Goal: Task Accomplishment & Management: Complete application form

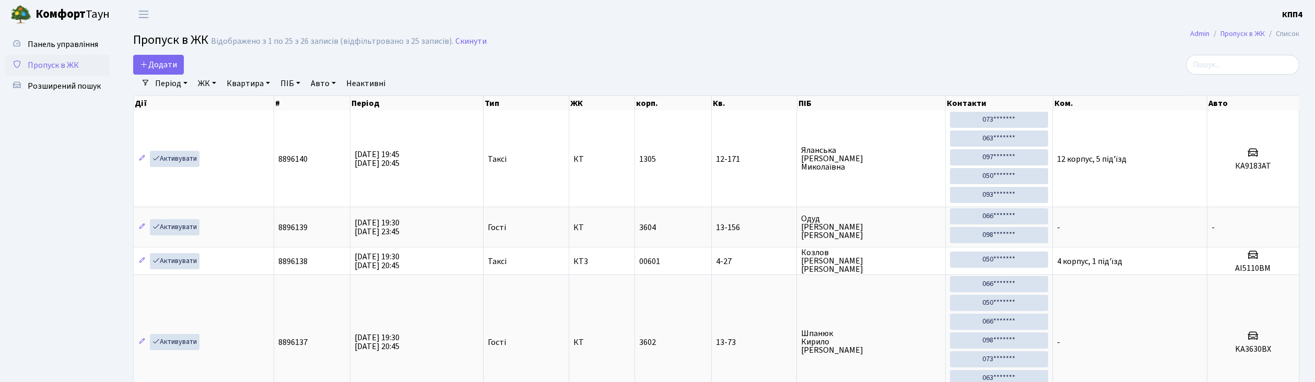
select select "25"
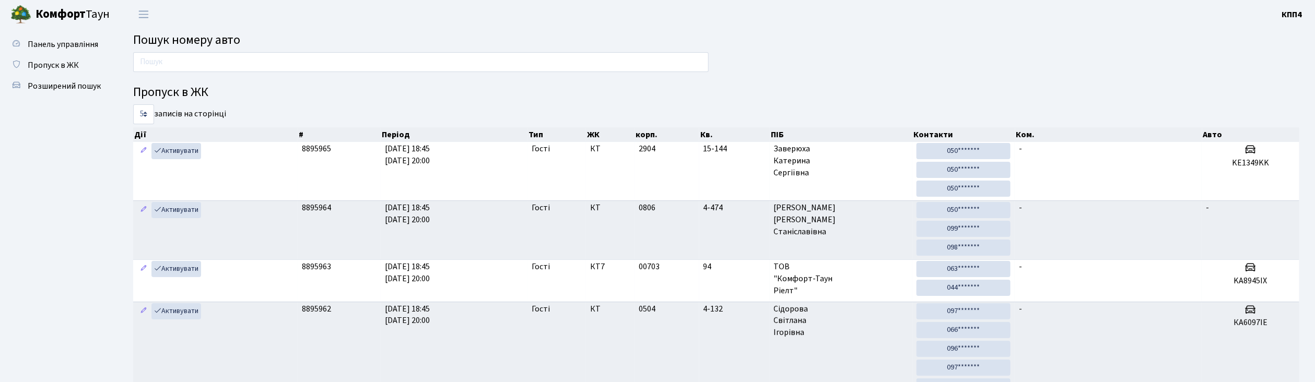
click at [159, 65] on input "text" at bounding box center [421, 62] width 576 height 20
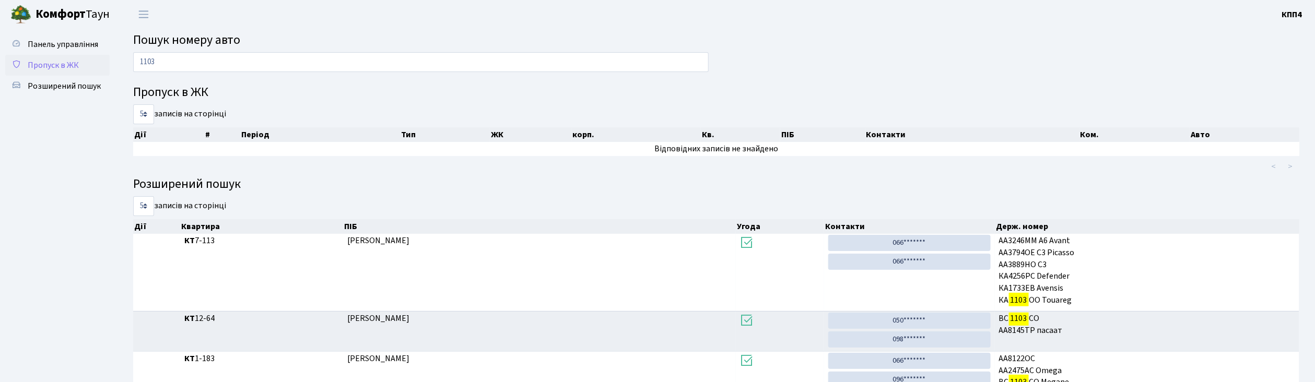
type input "1103"
click at [53, 60] on span "Пропуск в ЖК" at bounding box center [53, 65] width 51 height 11
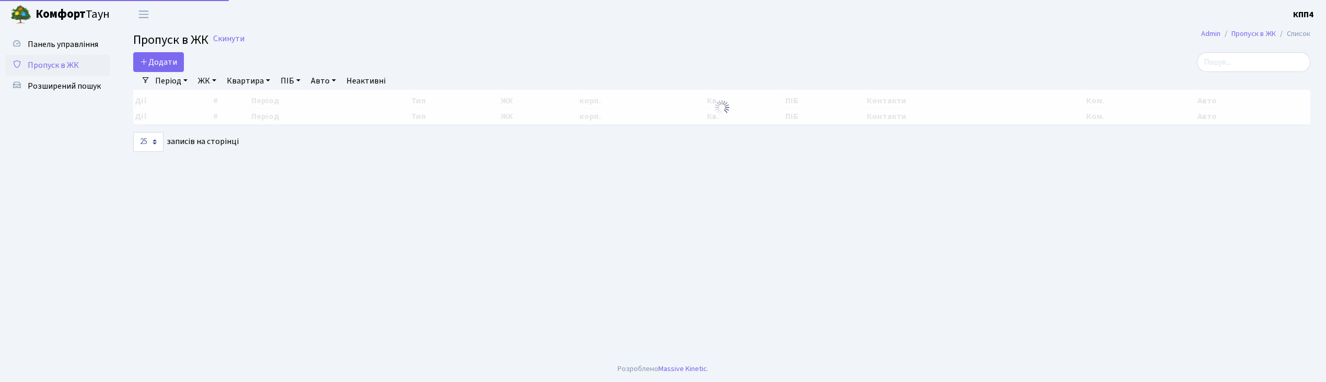
select select "25"
click at [1266, 64] on input "search" at bounding box center [1253, 62] width 113 height 20
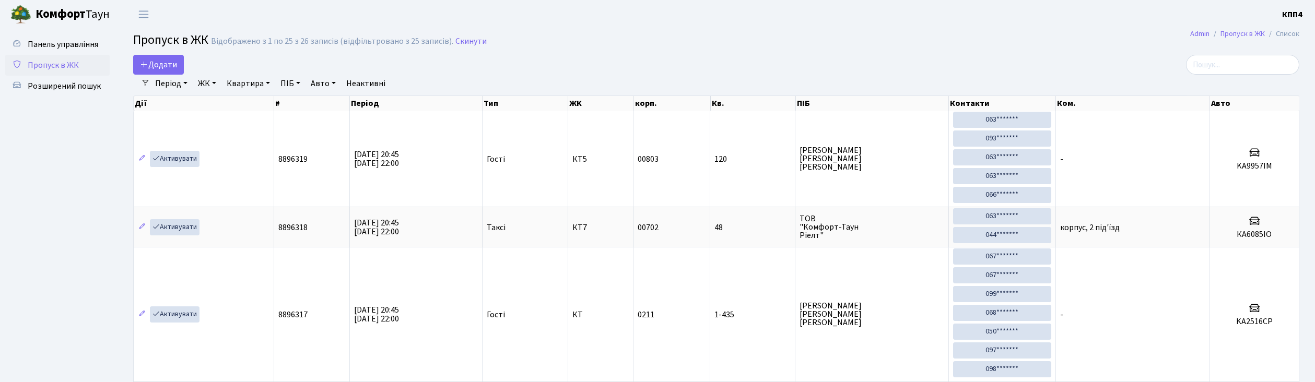
select select "25"
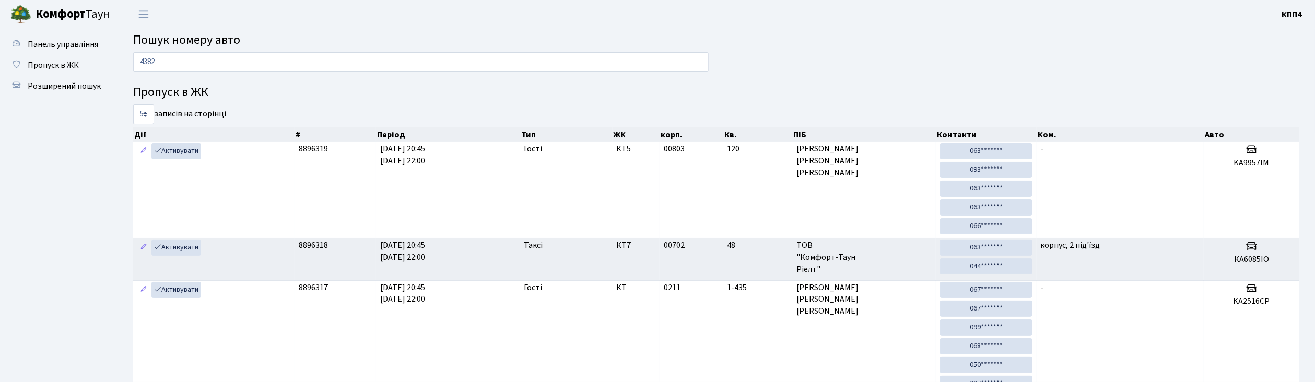
type input "4382"
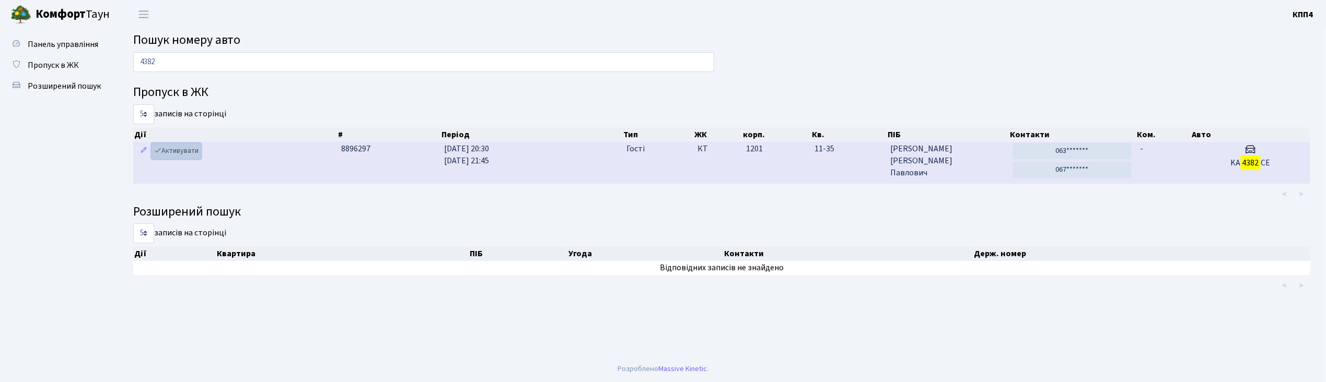
click at [174, 154] on link "Активувати" at bounding box center [176, 151] width 50 height 16
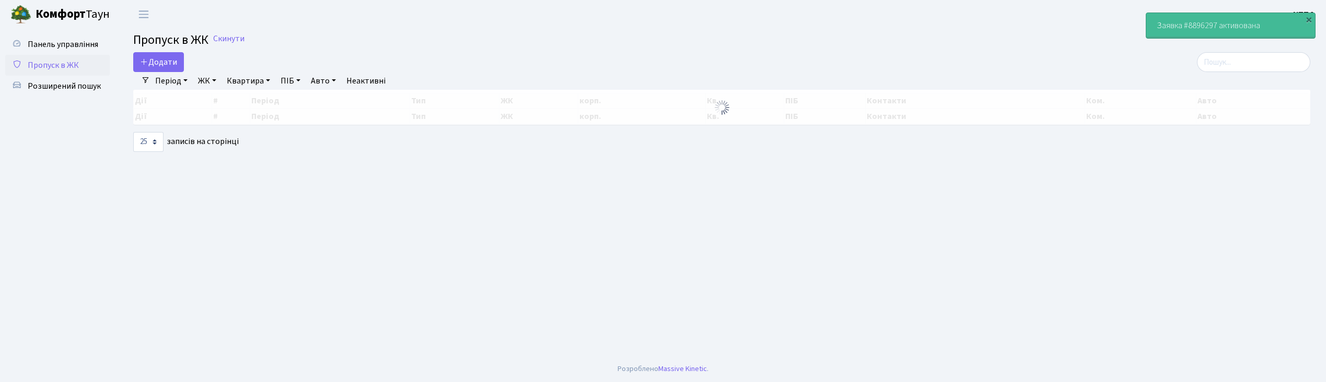
select select "25"
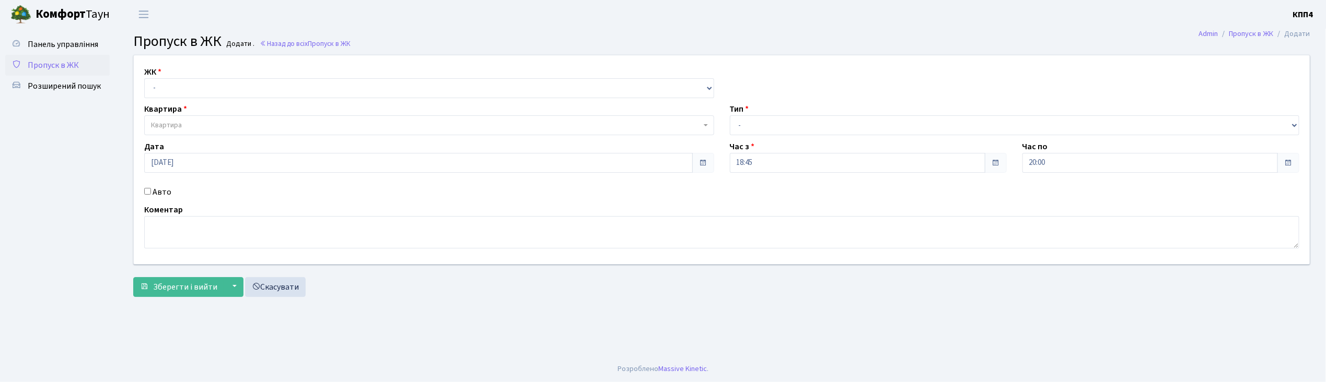
click at [46, 66] on span "Пропуск в ЖК" at bounding box center [53, 65] width 51 height 11
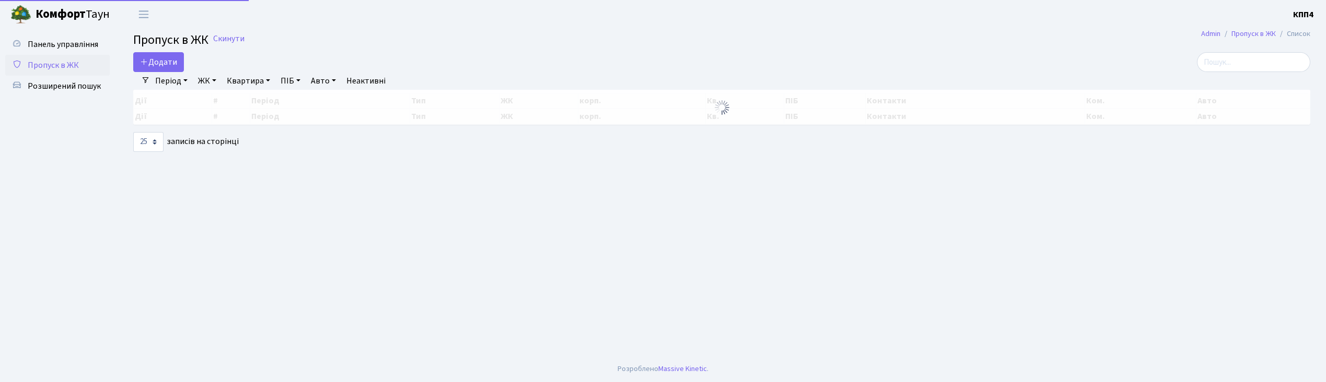
select select "25"
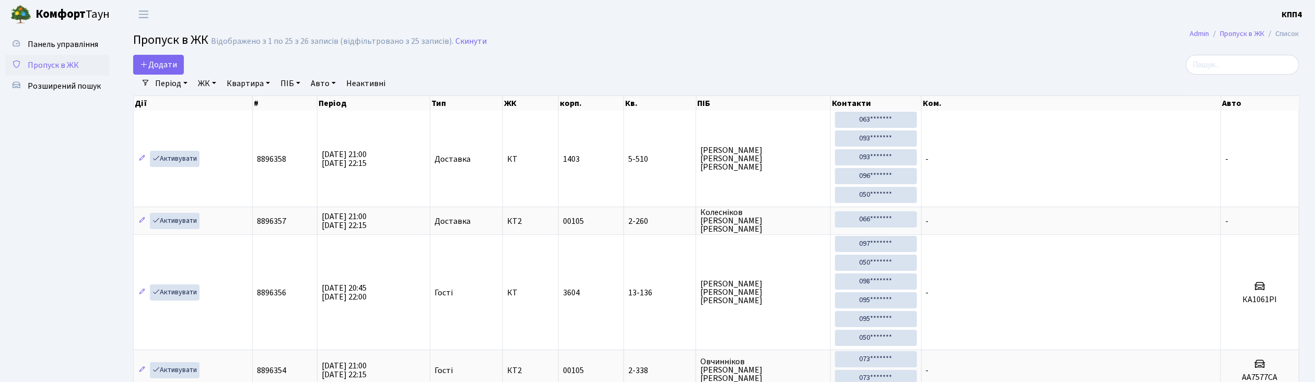
click at [48, 66] on span "Пропуск в ЖК" at bounding box center [53, 65] width 51 height 11
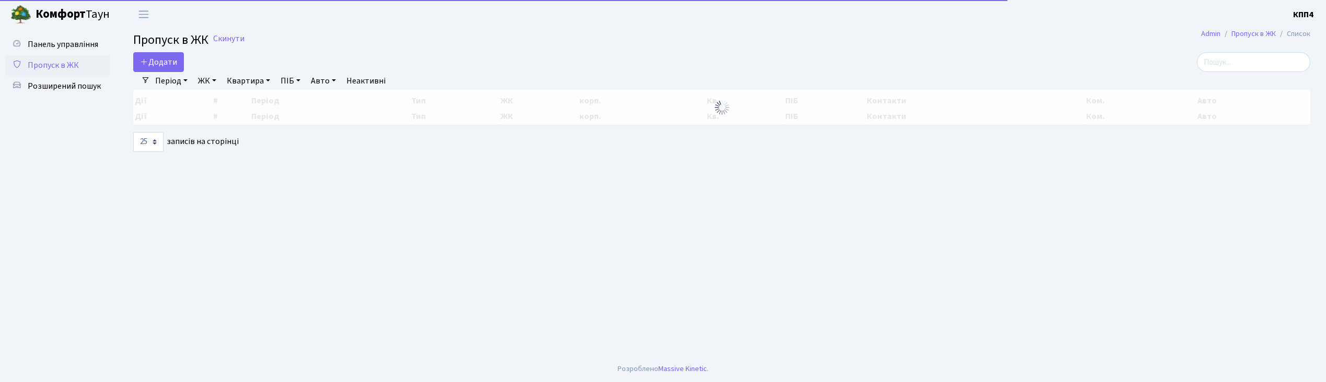
select select "25"
click at [1279, 63] on input "search" at bounding box center [1253, 62] width 113 height 20
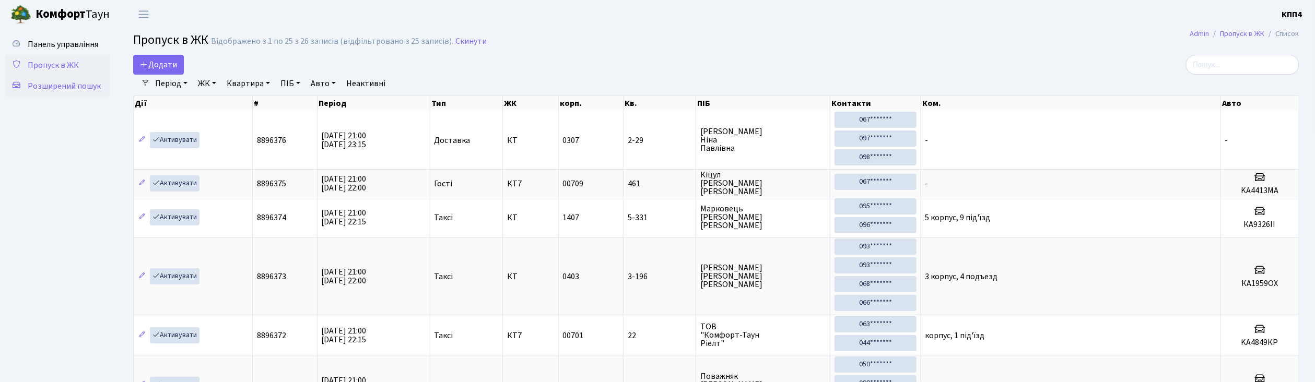
click at [38, 91] on span "Розширений пошук" at bounding box center [64, 85] width 73 height 11
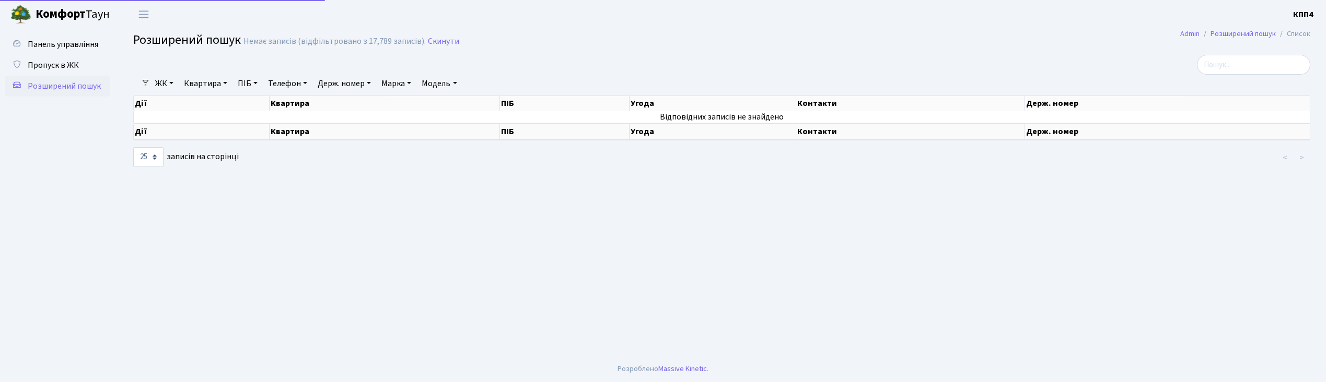
select select "25"
click at [198, 91] on link "Квартира" at bounding box center [206, 84] width 52 height 18
type input "7-514"
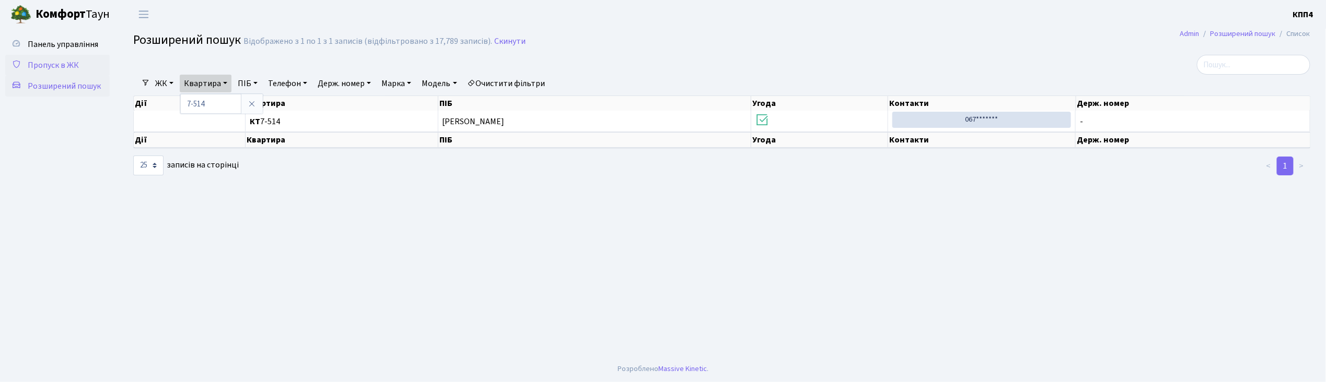
click at [68, 61] on span "Пропуск в ЖК" at bounding box center [53, 65] width 51 height 11
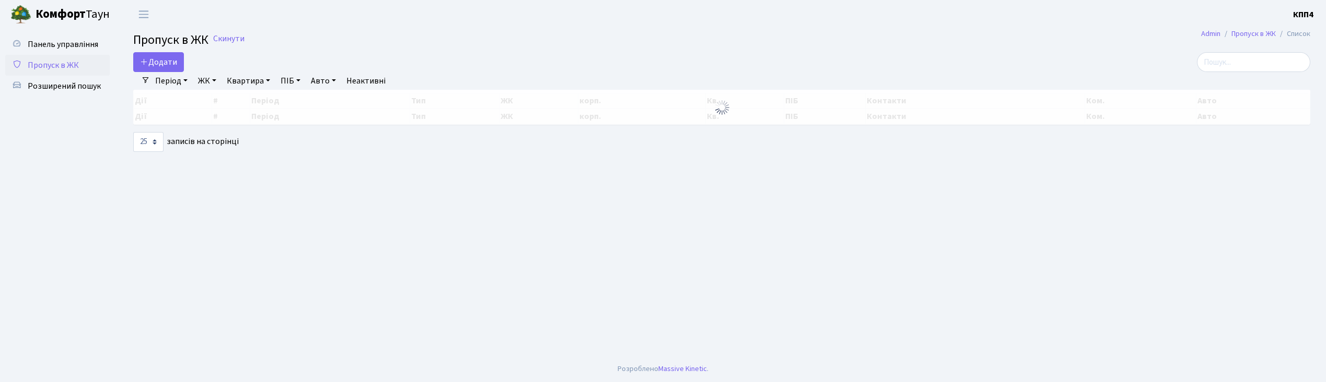
select select "25"
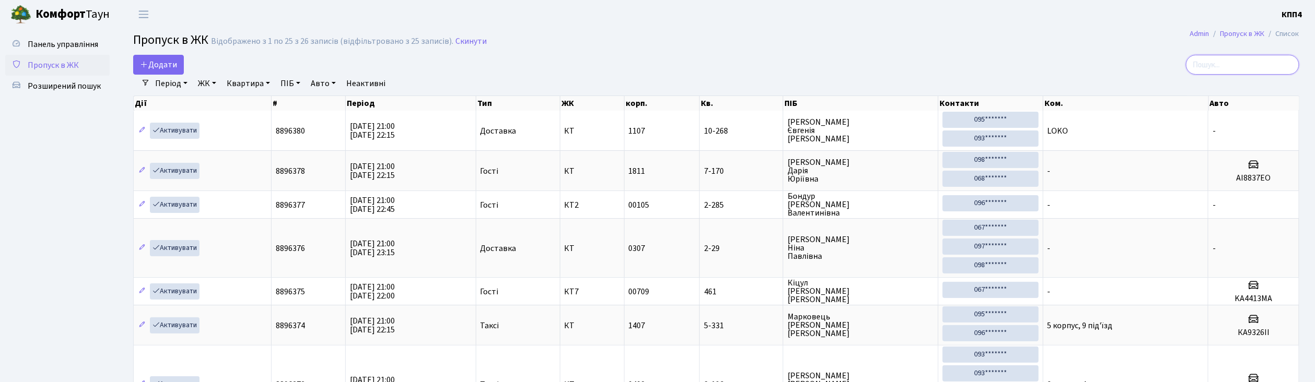
click at [1233, 57] on input "search" at bounding box center [1242, 65] width 113 height 20
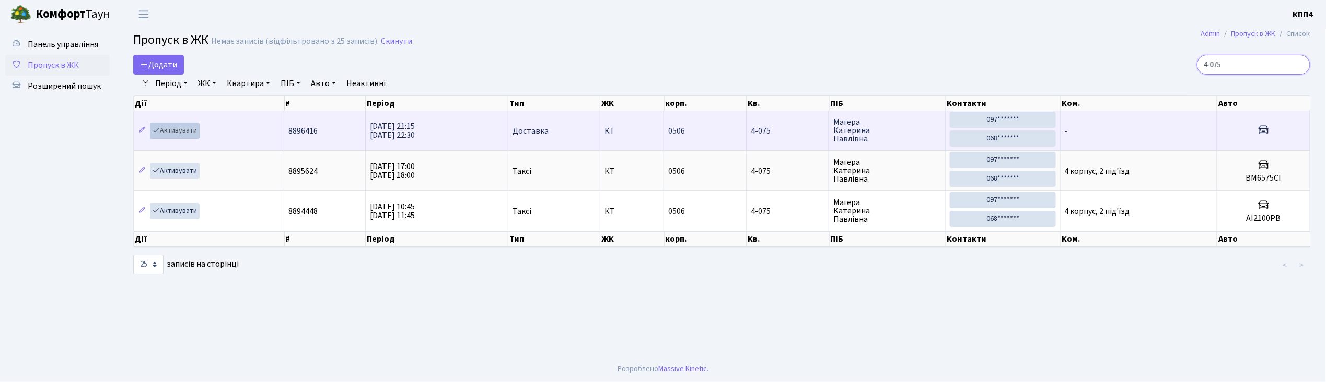
type input "4-075"
click at [182, 135] on link "Активувати" at bounding box center [175, 131] width 50 height 16
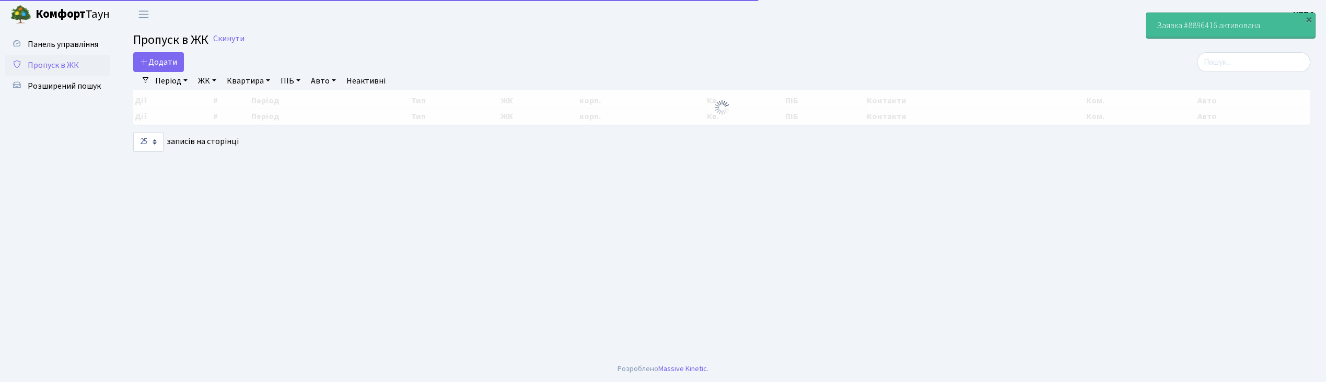
select select "25"
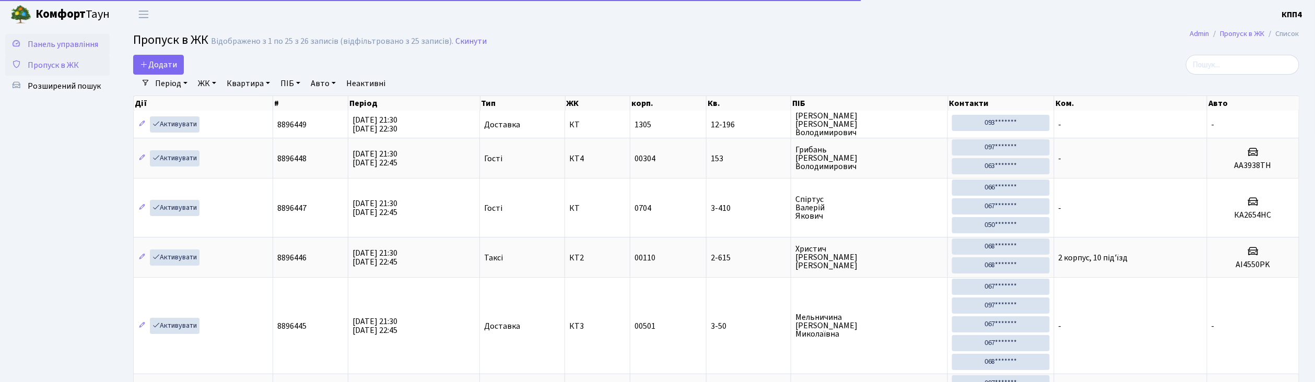
click at [60, 37] on link "Панель управління" at bounding box center [57, 44] width 104 height 21
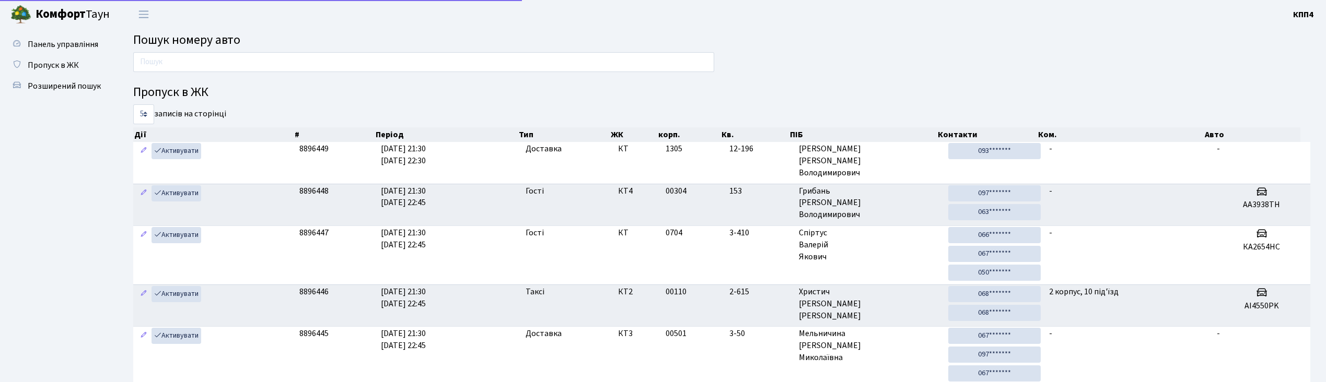
click at [240, 65] on input "text" at bounding box center [423, 62] width 581 height 20
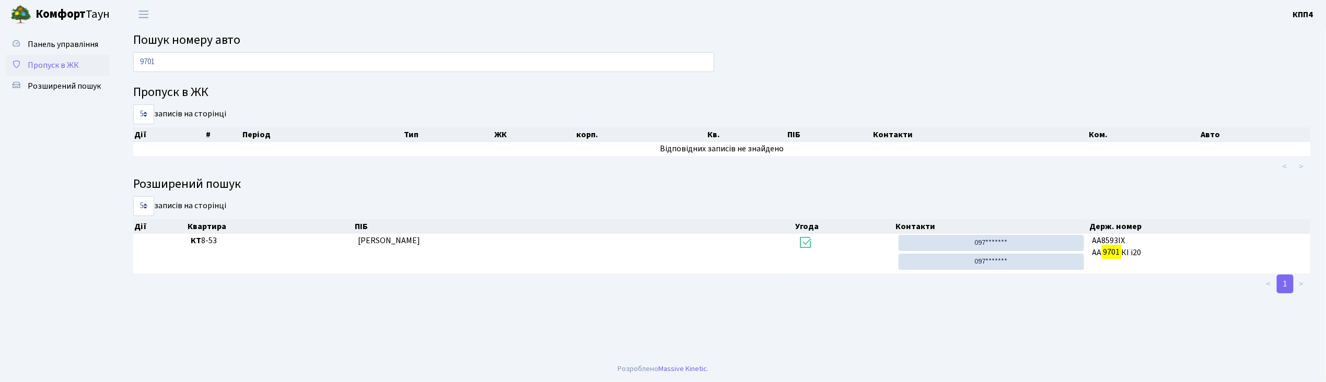
type input "9701"
click at [57, 63] on span "Пропуск в ЖК" at bounding box center [53, 65] width 51 height 11
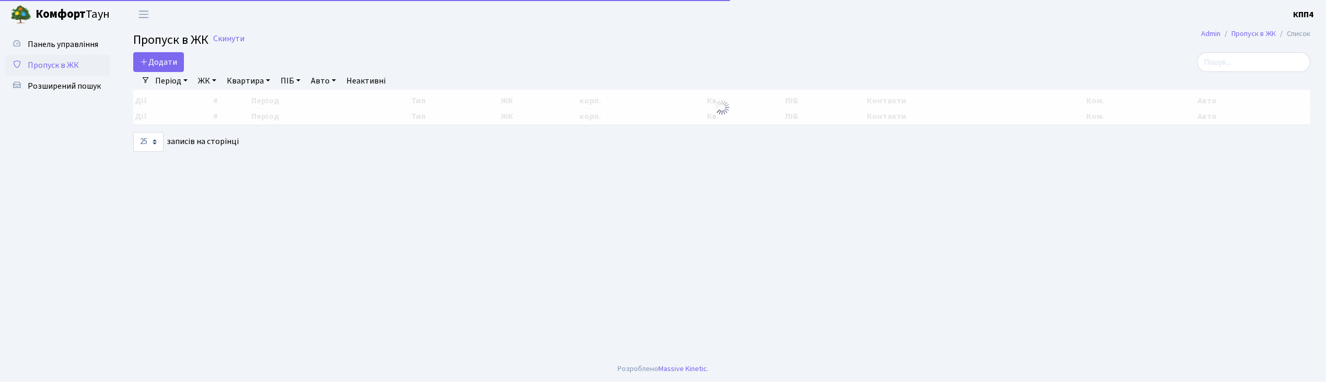
select select "25"
drag, startPoint x: 1285, startPoint y: 53, endPoint x: 1274, endPoint y: 65, distance: 15.9
click at [1281, 56] on input "search" at bounding box center [1253, 62] width 113 height 20
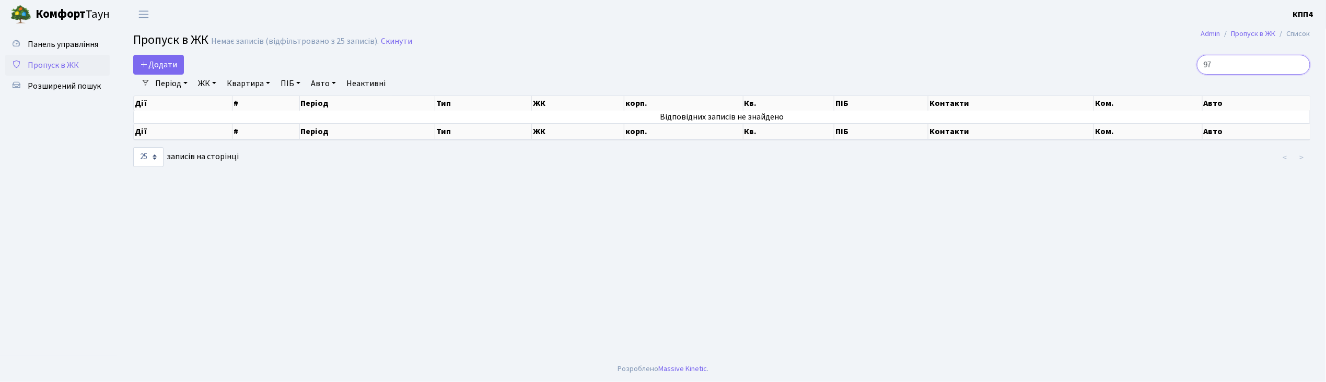
type input "9"
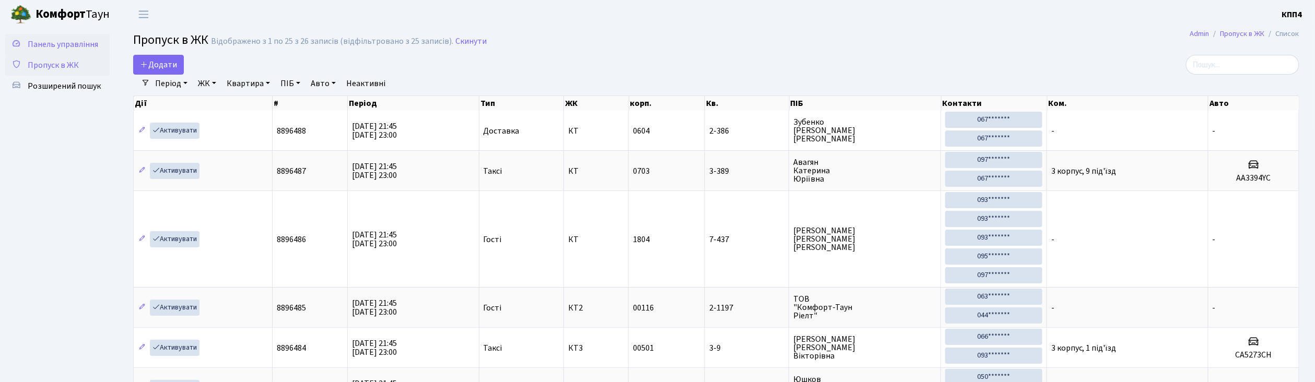
click at [74, 42] on span "Панель управління" at bounding box center [63, 44] width 71 height 11
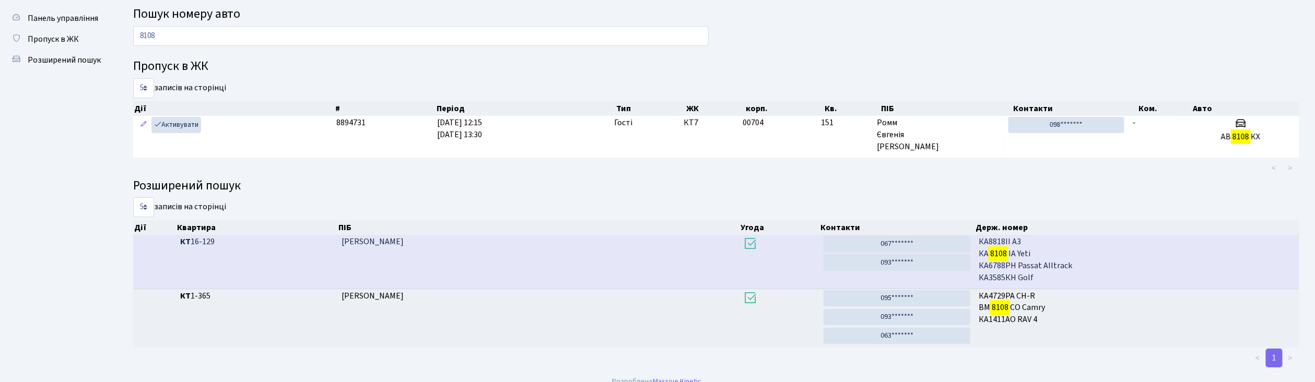
scroll to position [40, 0]
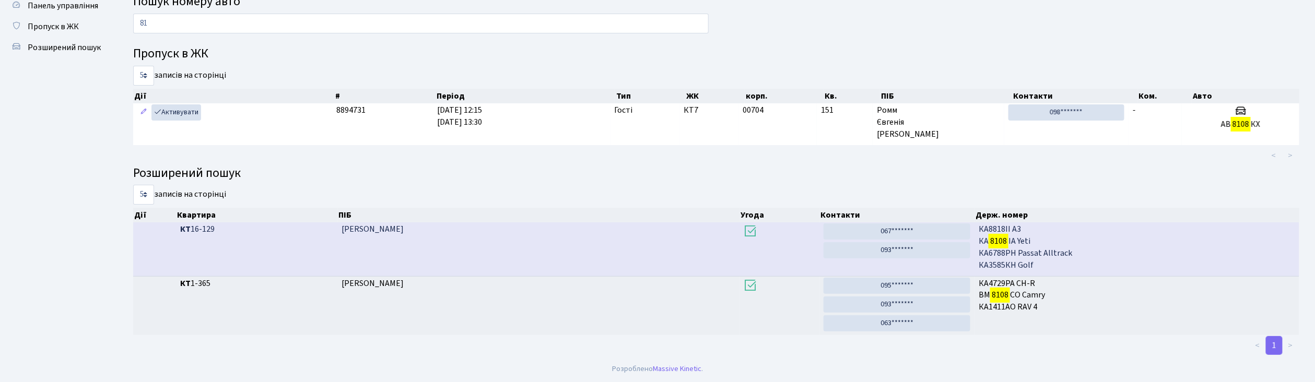
type input "8"
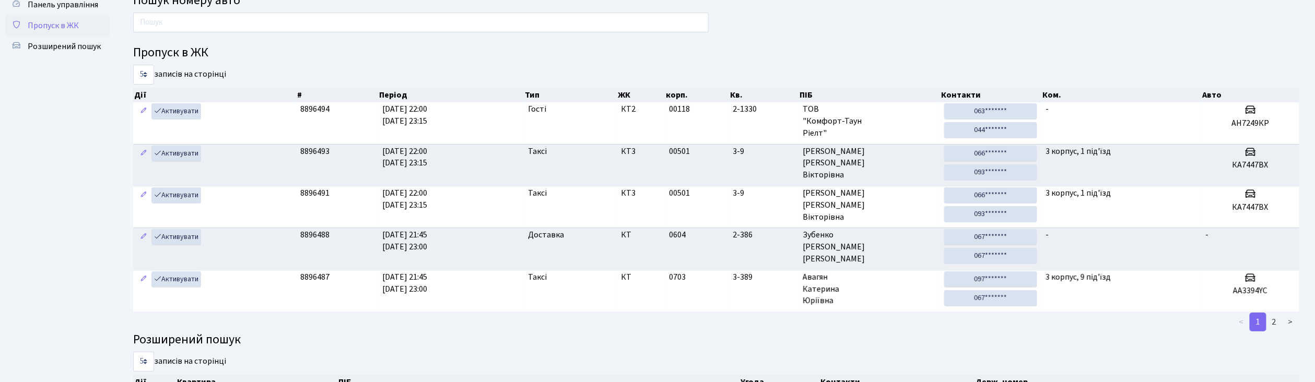
click at [64, 18] on link "Пропуск в ЖК" at bounding box center [57, 25] width 104 height 21
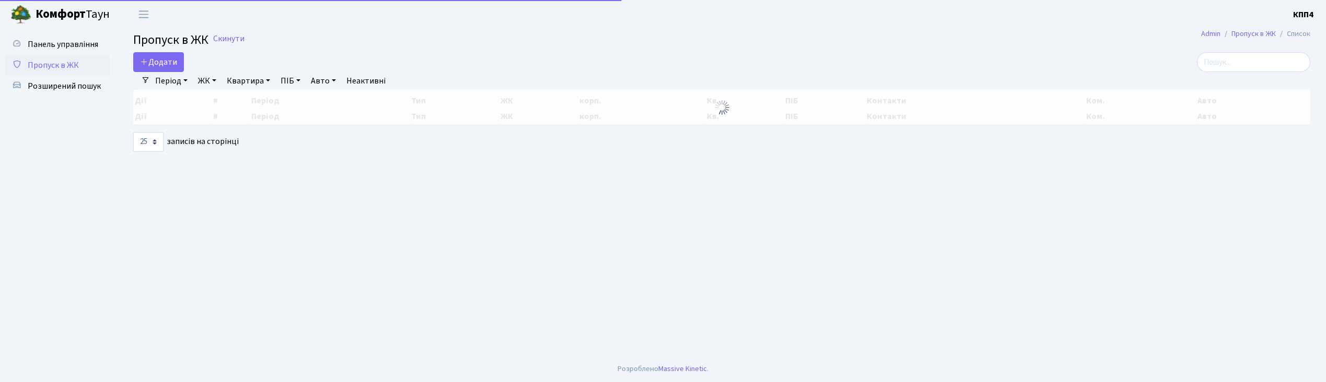
select select "25"
click at [163, 45] on span "Пропуск в ЖК" at bounding box center [170, 40] width 75 height 18
click at [167, 73] on link "Період" at bounding box center [171, 81] width 41 height 18
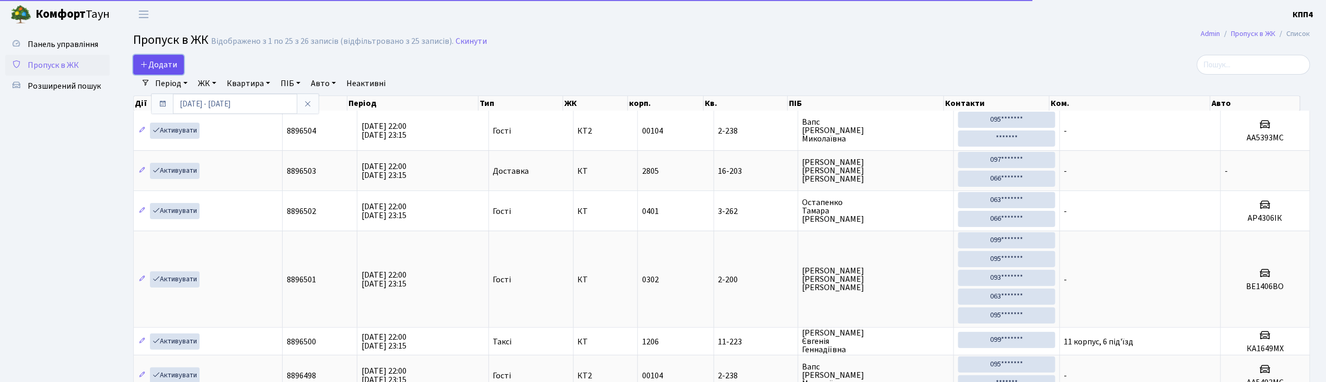
click at [162, 65] on span "Додати" at bounding box center [158, 64] width 37 height 11
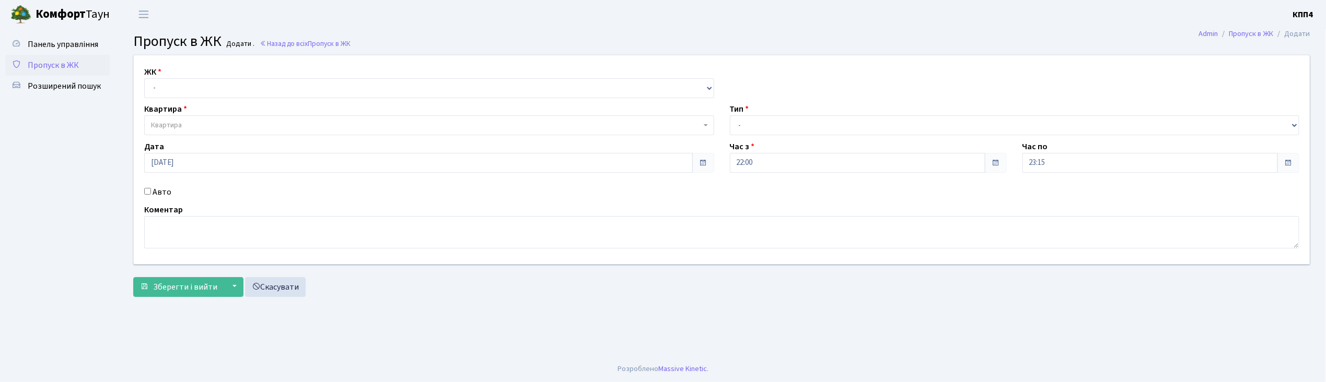
click at [183, 103] on label "Квартира" at bounding box center [165, 109] width 43 height 13
click at [200, 90] on select "- КТ, вул. Регенераторна, 4 КТ2, просп. Соборності, 17 КТ3, вул. Березнева, 16 …" at bounding box center [429, 88] width 570 height 20
select select "271"
click at [144, 78] on select "- КТ, вул. Регенераторна, 4 КТ2, просп. Соборності, 17 КТ3, вул. Березнева, 16 …" at bounding box center [429, 88] width 570 height 20
select select
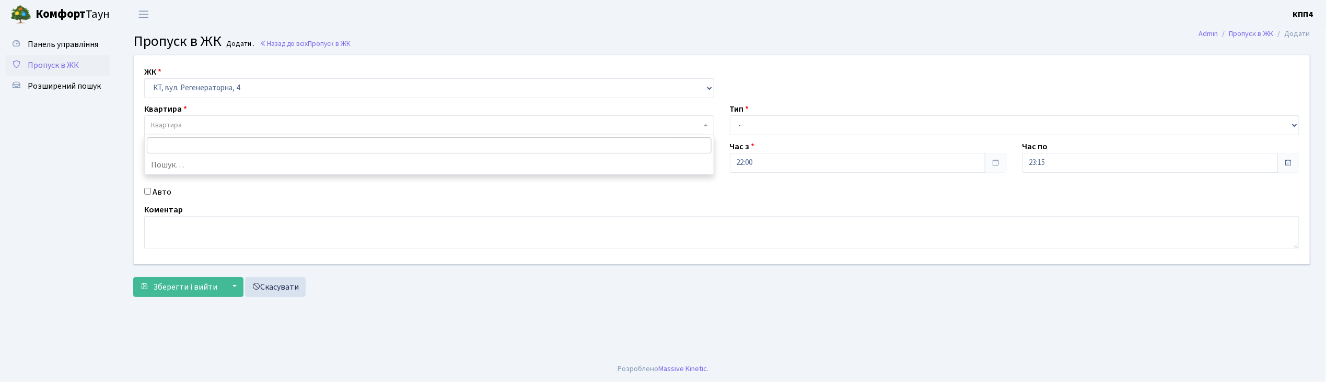
click at [200, 122] on span "Квартира" at bounding box center [426, 125] width 550 height 10
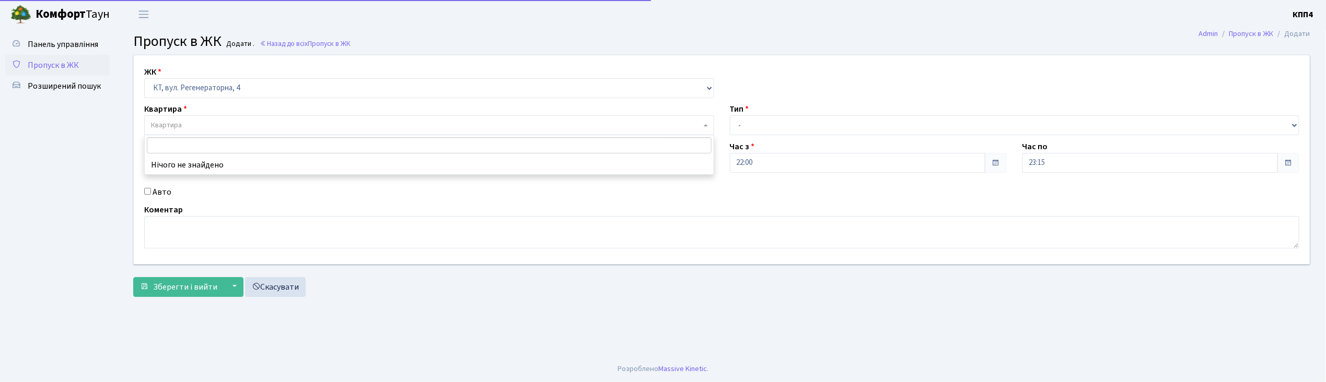
click at [160, 194] on label "Авто" at bounding box center [162, 192] width 19 height 13
click at [151, 194] on input "Авто" at bounding box center [147, 191] width 7 height 7
checkbox input "true"
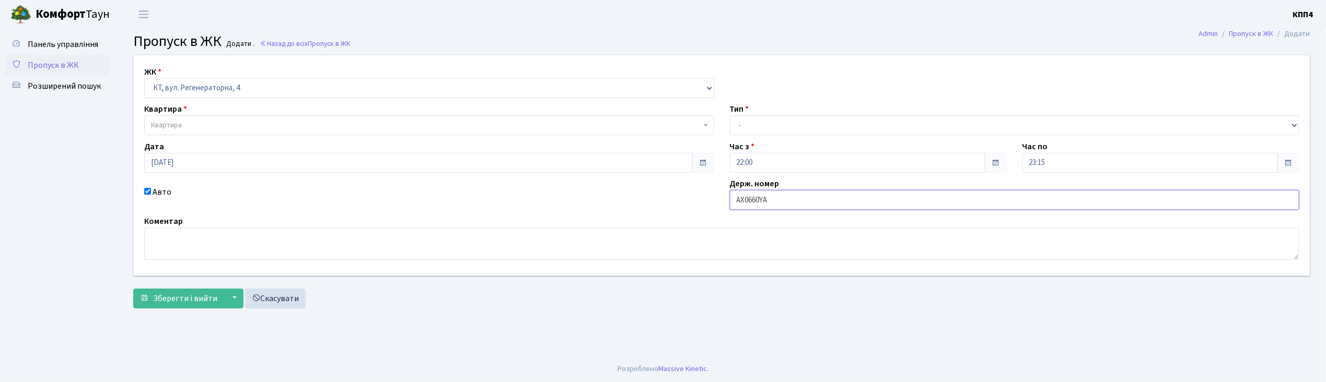
type input "АХ0660YА"
click at [230, 126] on span "Квартира" at bounding box center [426, 125] width 550 height 10
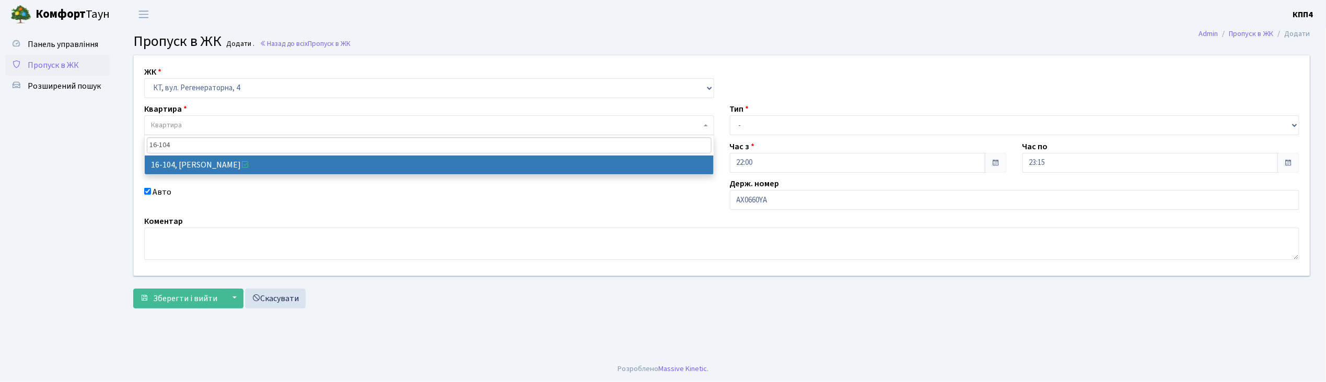
type input "16-104"
select select "8665"
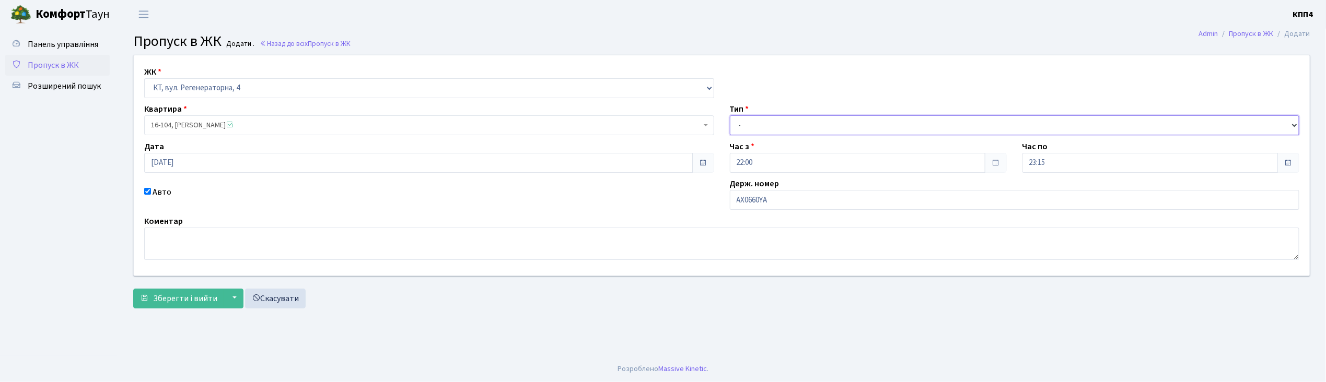
drag, startPoint x: 761, startPoint y: 125, endPoint x: 763, endPoint y: 133, distance: 7.5
click at [761, 125] on select "- Доставка Таксі Гості Сервіс" at bounding box center [1015, 125] width 570 height 20
select select "3"
click at [730, 115] on select "- Доставка Таксі Гості Сервіс" at bounding box center [1015, 125] width 570 height 20
click at [191, 302] on span "Зберегти і вийти" at bounding box center [185, 298] width 64 height 11
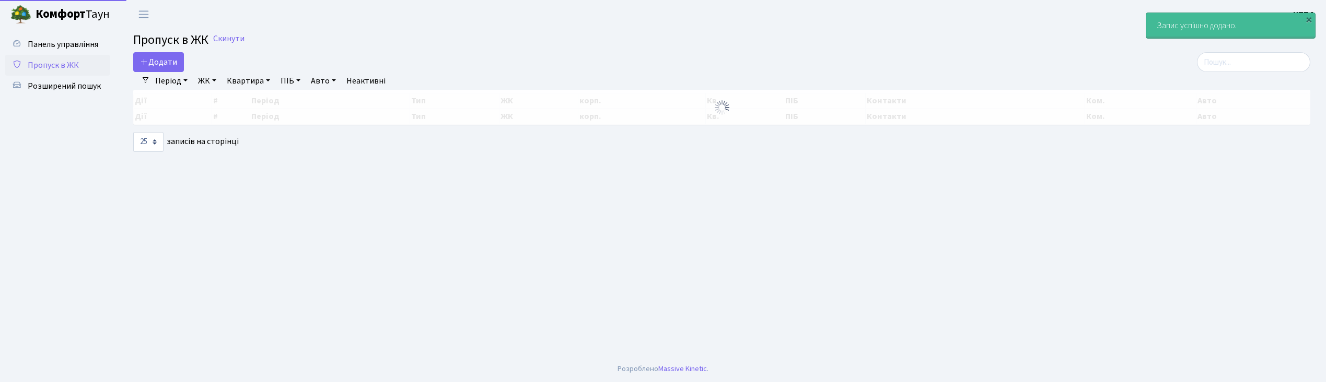
select select "25"
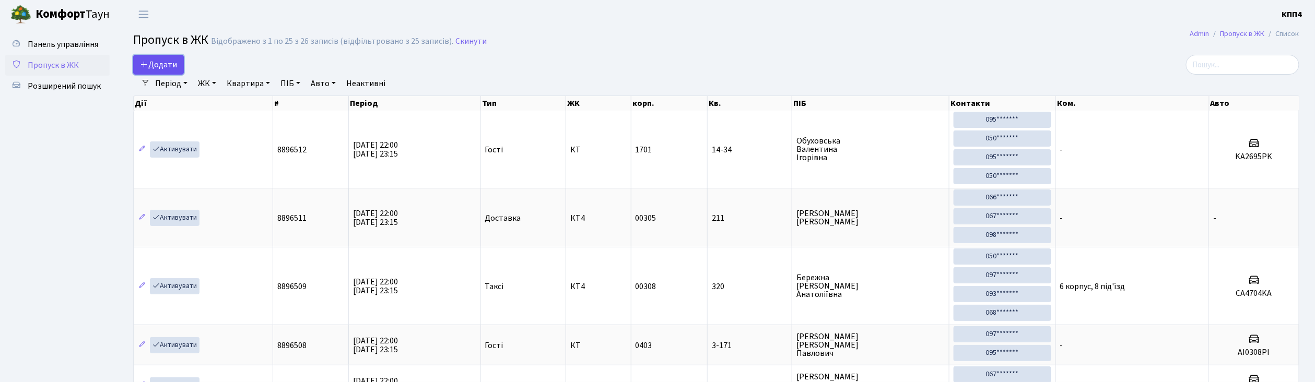
click at [176, 61] on span "Додати" at bounding box center [158, 64] width 37 height 11
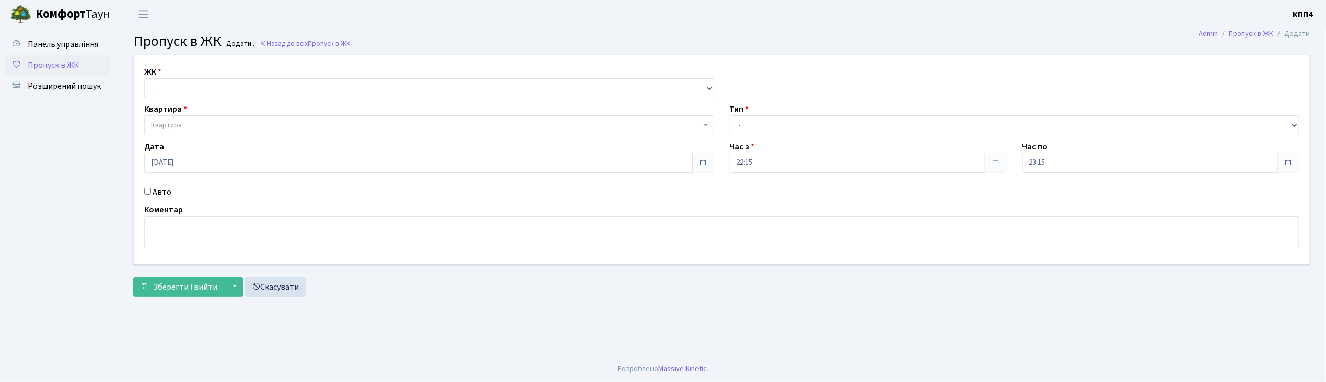
select select "271"
click at [144, 78] on select "- КТ, вул. Регенераторна, 4 КТ2, просп. [STREET_ADDRESS] [STREET_ADDRESS] [PERS…" at bounding box center [429, 88] width 570 height 20
select select
click at [195, 126] on span "Квартира" at bounding box center [426, 125] width 550 height 10
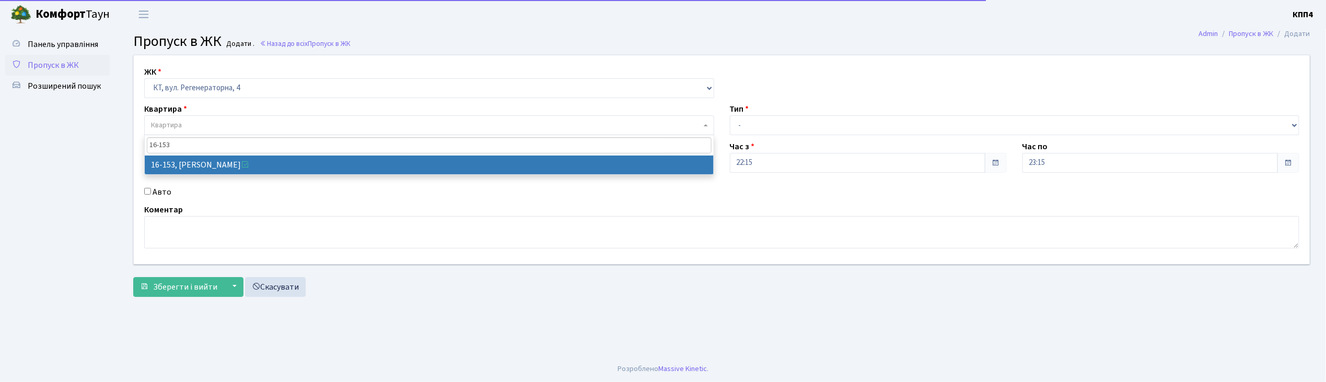
type input "16-153"
select select "8714"
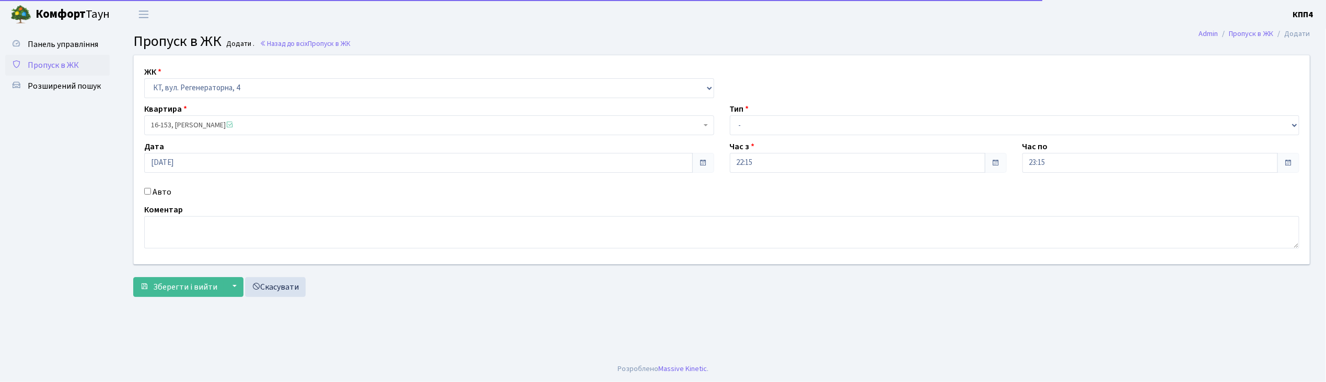
click at [155, 192] on label "Авто" at bounding box center [162, 192] width 19 height 13
click at [151, 192] on input "Авто" at bounding box center [147, 191] width 7 height 7
checkbox input "true"
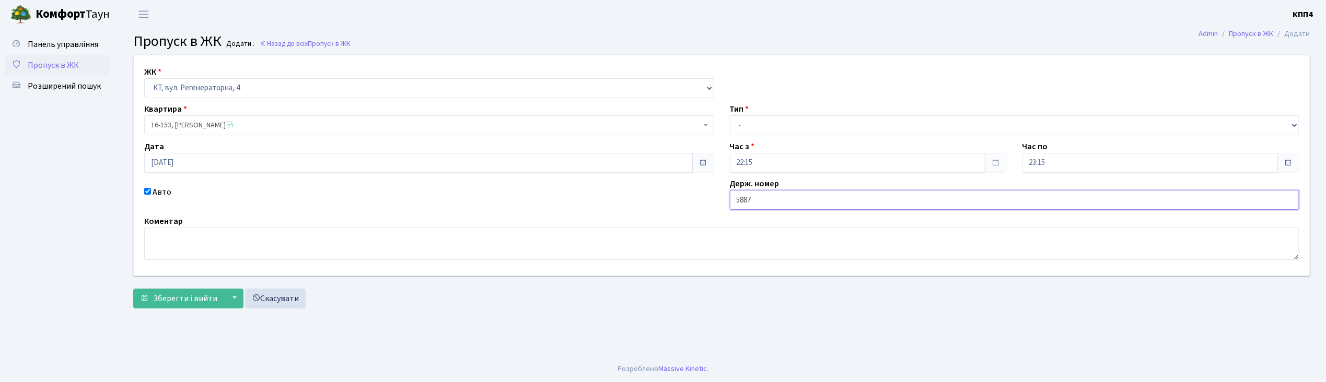
click at [733, 205] on input "5887" at bounding box center [1015, 200] width 570 height 20
click at [779, 193] on input "АА5887" at bounding box center [1015, 200] width 570 height 20
type input "АА5887ТВ"
drag, startPoint x: 765, startPoint y: 124, endPoint x: 766, endPoint y: 132, distance: 7.3
click at [765, 124] on select "- Доставка Таксі Гості Сервіс" at bounding box center [1015, 125] width 570 height 20
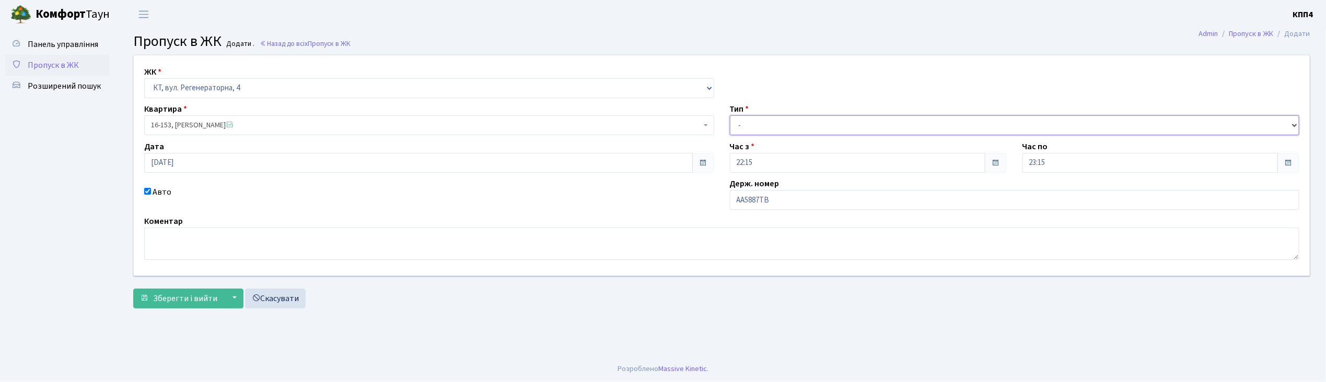
click at [730, 115] on select "- Доставка Таксі Гості Сервіс" at bounding box center [1015, 125] width 570 height 20
click at [777, 132] on select "- Доставка Таксі Гості Сервіс" at bounding box center [1015, 125] width 570 height 20
select select "3"
click at [730, 115] on select "- Доставка Таксі Гості Сервіс" at bounding box center [1015, 125] width 570 height 20
click at [172, 299] on span "Зберегти і вийти" at bounding box center [185, 298] width 64 height 11
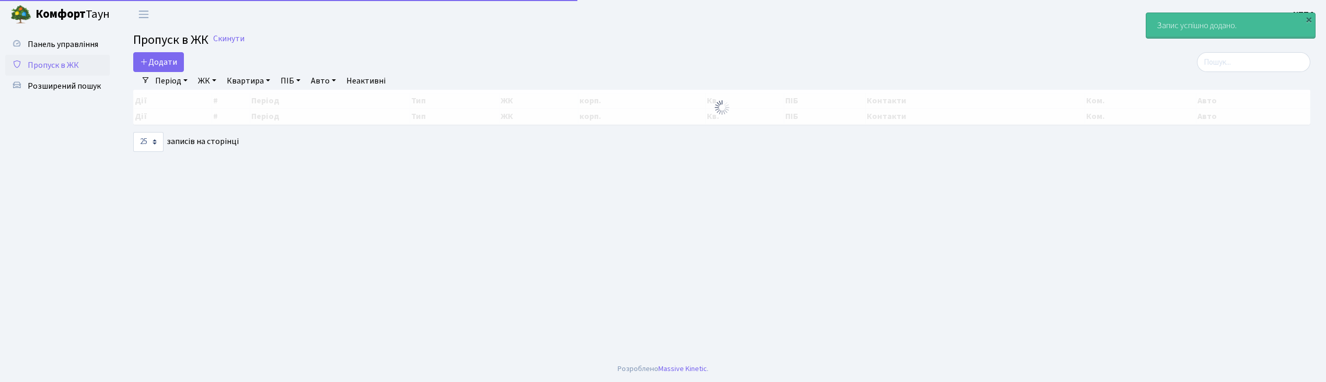
select select "25"
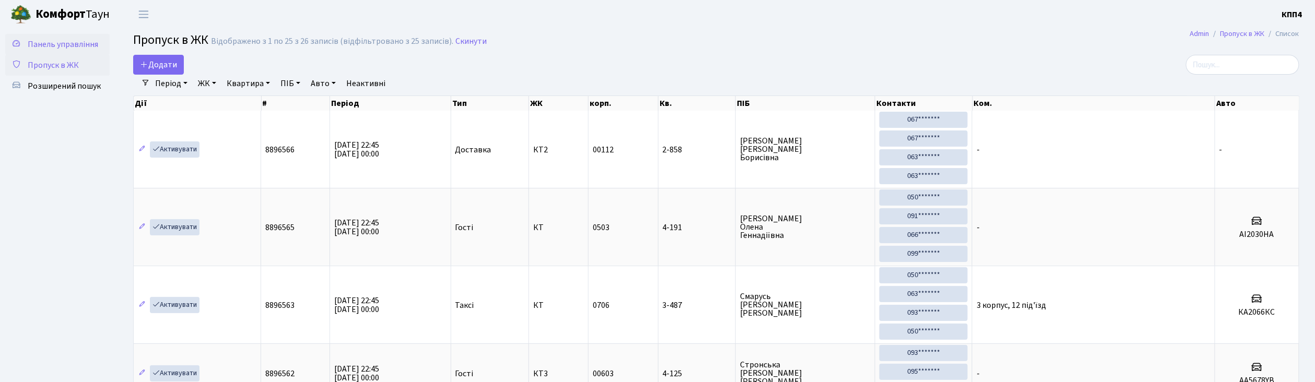
click at [49, 43] on span "Панель управління" at bounding box center [63, 44] width 71 height 11
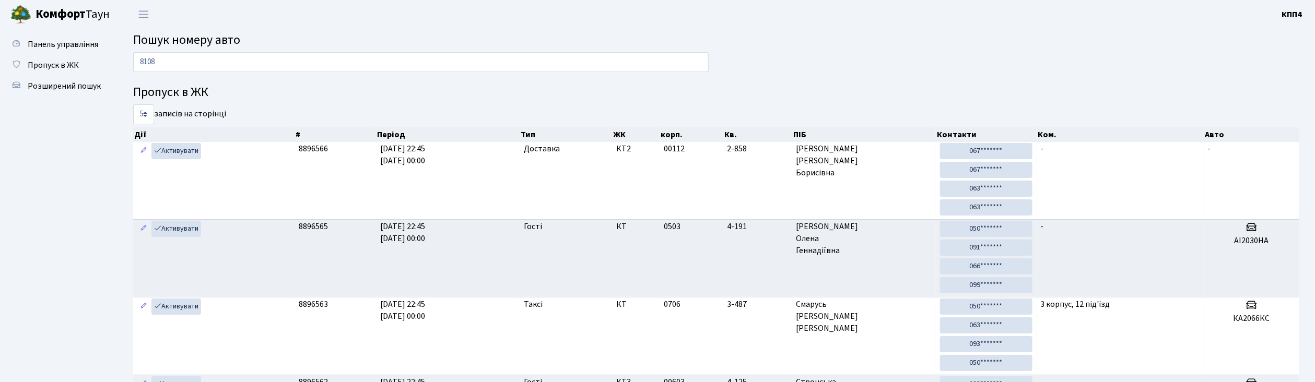
type input "8108"
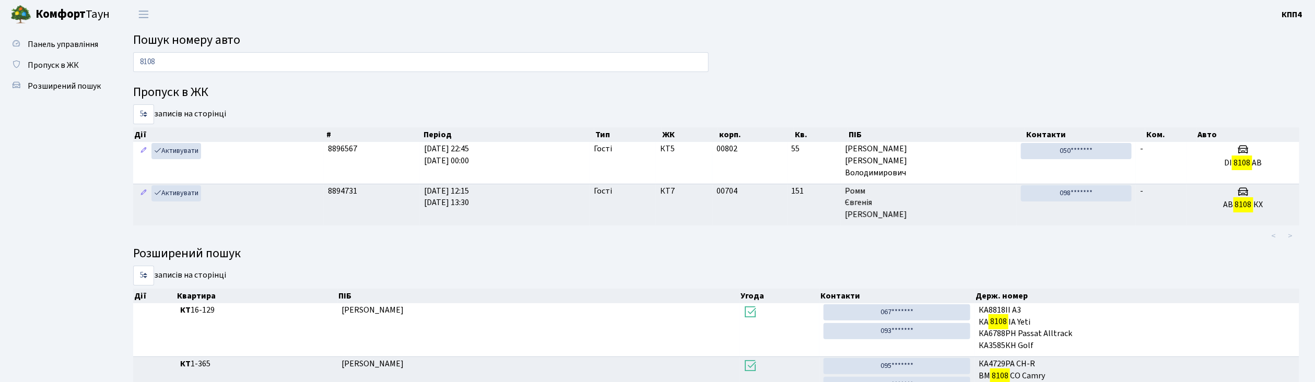
click at [184, 140] on th "Дії" at bounding box center [229, 134] width 192 height 15
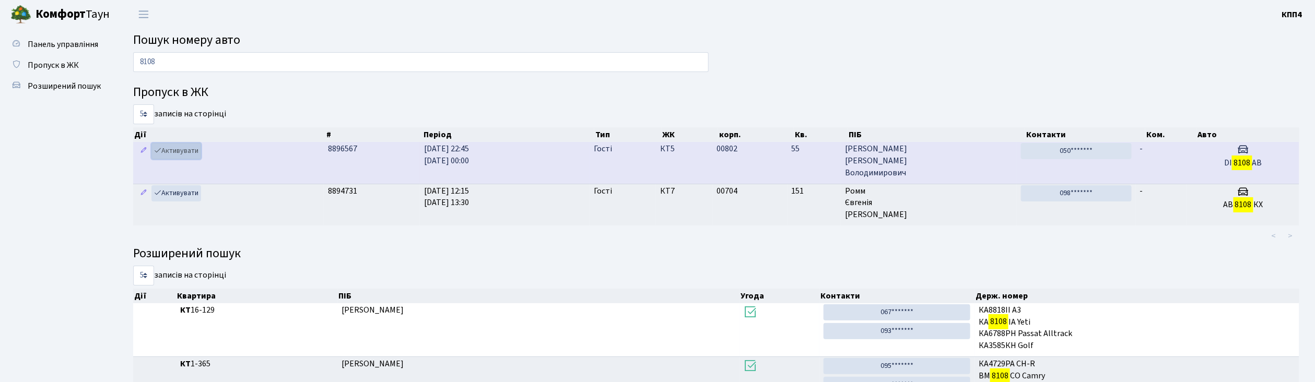
click at [184, 155] on link "Активувати" at bounding box center [176, 151] width 50 height 16
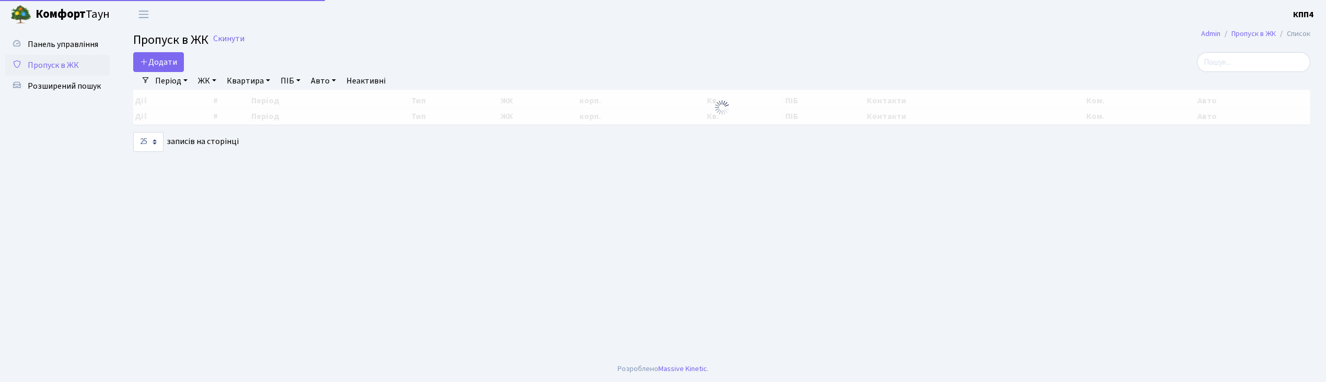
select select "25"
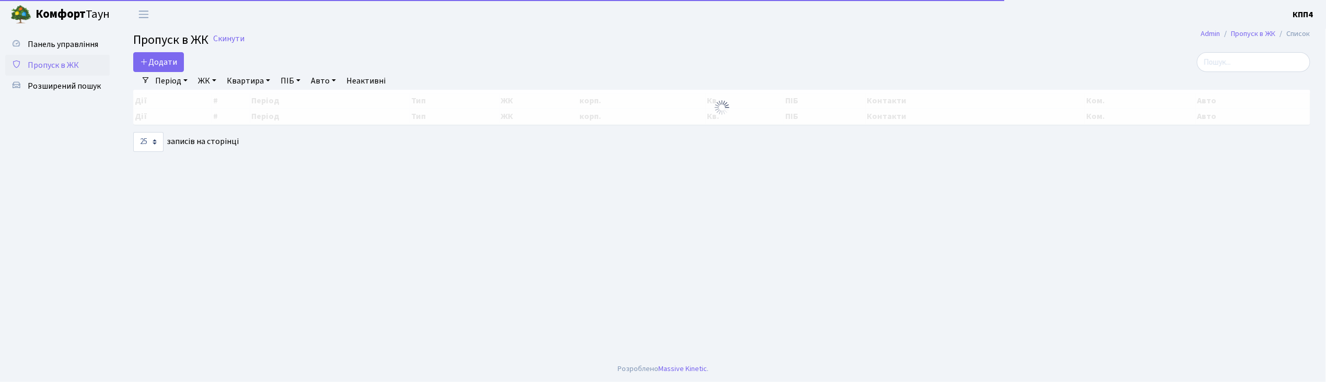
click at [1273, 77] on div "Період [DATE] - [DATE] ЖК - КТ, вул. Регенераторна, 4 КТ2, просп. [STREET_ADDRE…" at bounding box center [726, 81] width 1152 height 18
click at [1256, 72] on input "search" at bounding box center [1253, 62] width 113 height 20
